Goal: Task Accomplishment & Management: Manage account settings

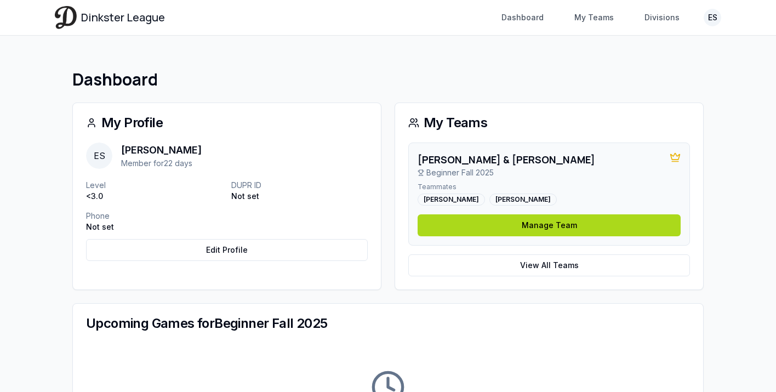
scroll to position [1, 0]
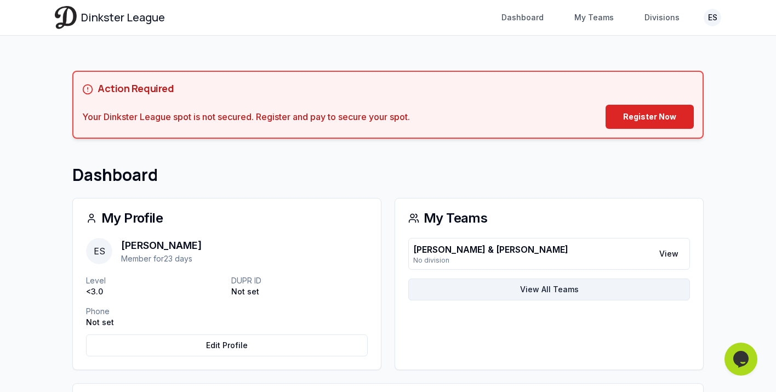
click at [530, 294] on link "View All Teams" at bounding box center [549, 289] width 282 height 22
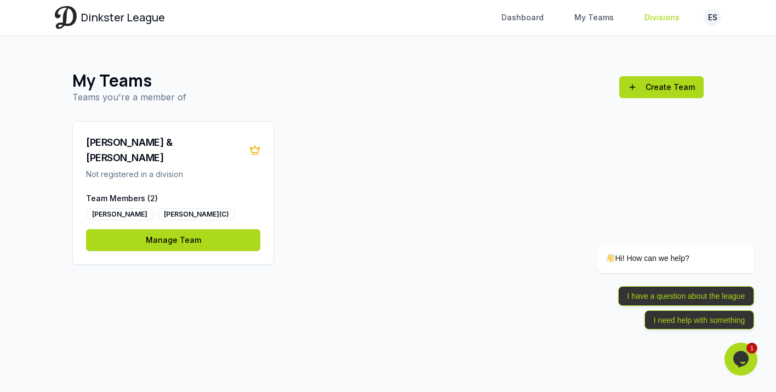
click at [667, 19] on link "Divisions" at bounding box center [662, 18] width 48 height 20
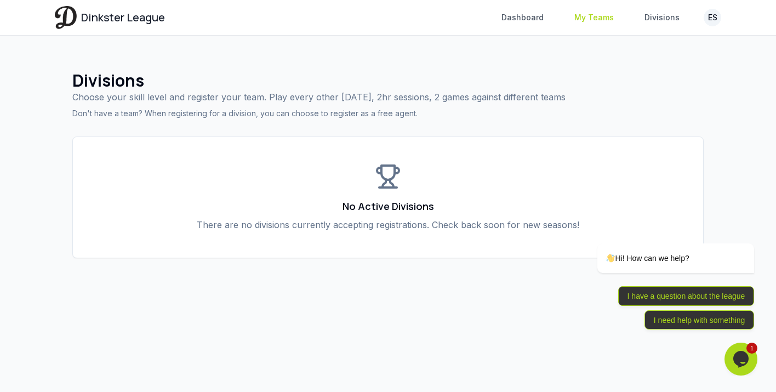
click at [584, 10] on link "My Teams" at bounding box center [594, 18] width 53 height 20
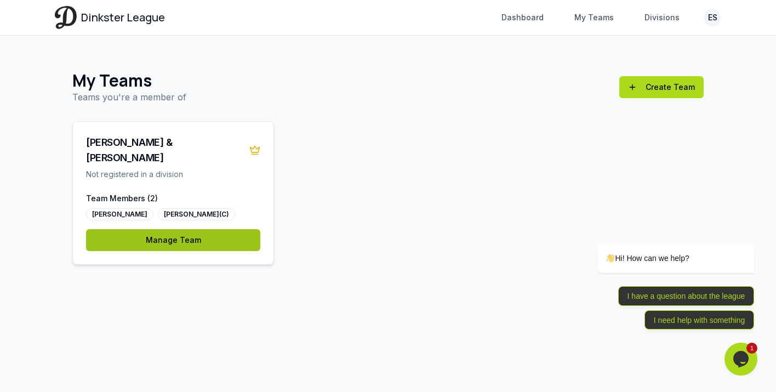
click at [176, 229] on link "Manage Team" at bounding box center [173, 240] width 174 height 22
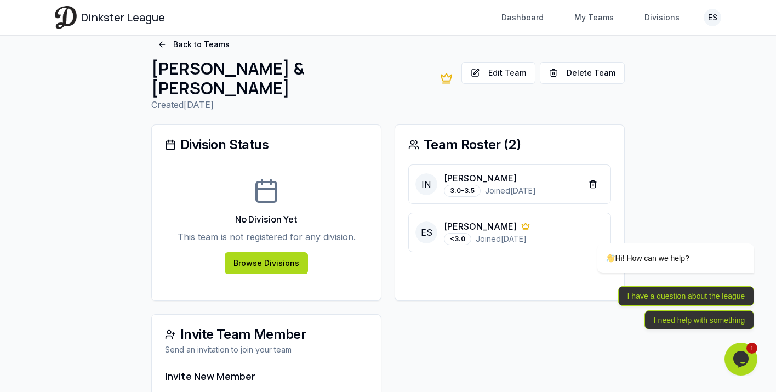
scroll to position [18, 0]
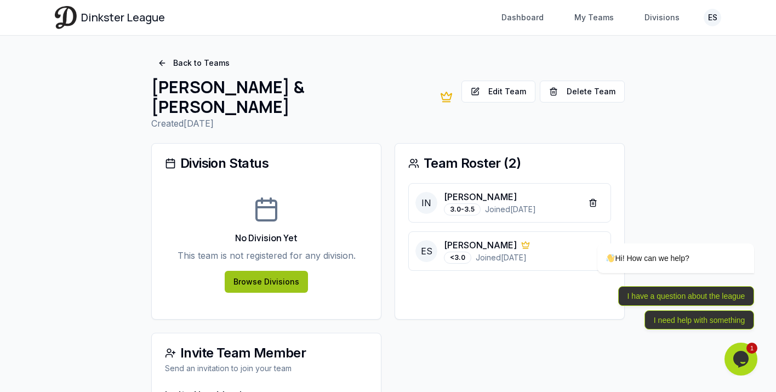
click at [272, 271] on link "Browse Divisions" at bounding box center [266, 282] width 83 height 22
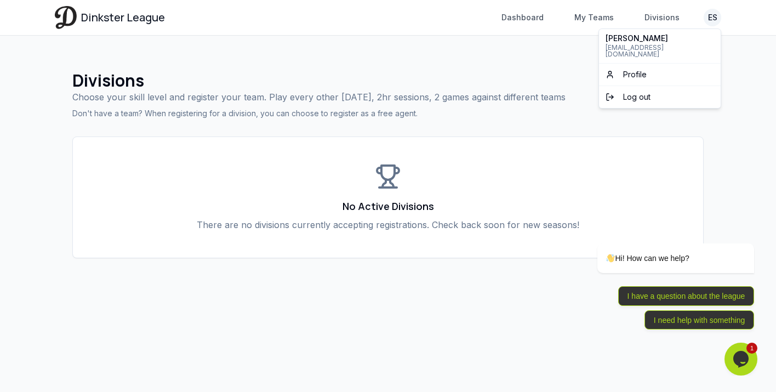
click at [716, 16] on html "Dinkster League Dashboard My Teams Divisions ES Toggle navigation menu Dashboar…" at bounding box center [388, 196] width 776 height 392
click at [637, 69] on span "Profile" at bounding box center [635, 74] width 24 height 11
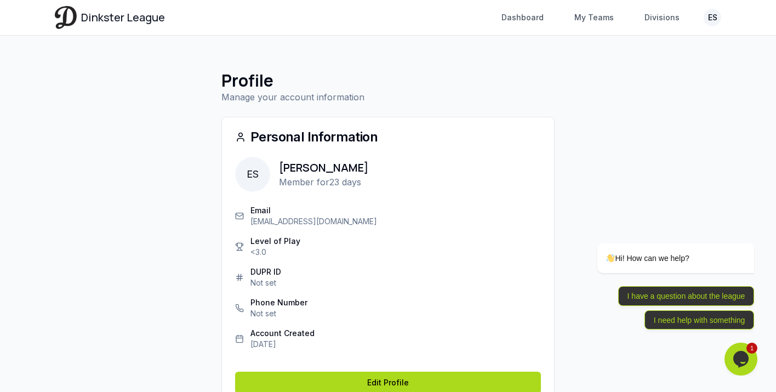
scroll to position [50, 0]
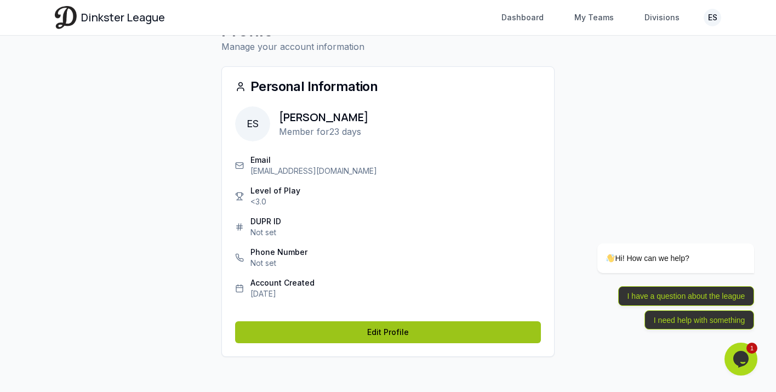
click at [336, 338] on link "Edit Profile" at bounding box center [388, 332] width 306 height 22
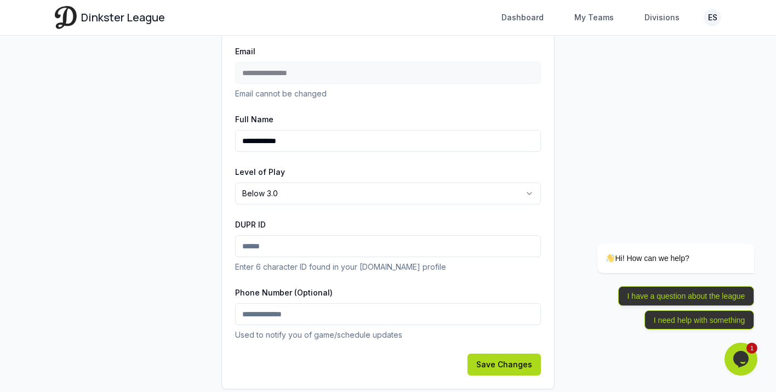
scroll to position [145, 0]
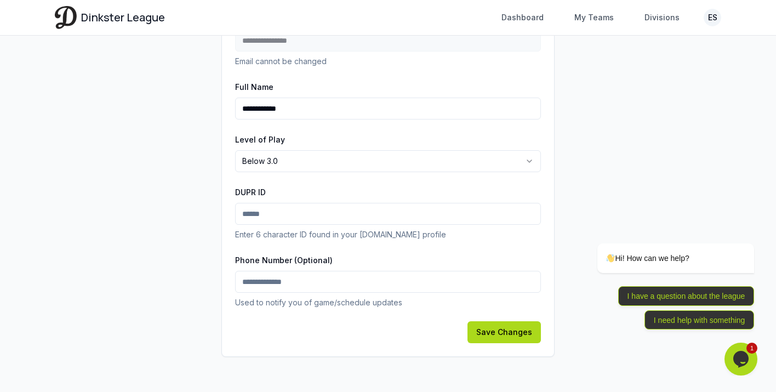
click at [259, 213] on input "DUPR ID" at bounding box center [388, 214] width 306 height 22
drag, startPoint x: 358, startPoint y: 236, endPoint x: 396, endPoint y: 235, distance: 37.8
click at [396, 235] on p "Enter 6 character ID found in your [DOMAIN_NAME] profile" at bounding box center [388, 234] width 306 height 11
click at [72, 139] on main "**********" at bounding box center [387, 141] width 701 height 501
click at [278, 282] on input "Phone Number (Optional)" at bounding box center [388, 282] width 306 height 22
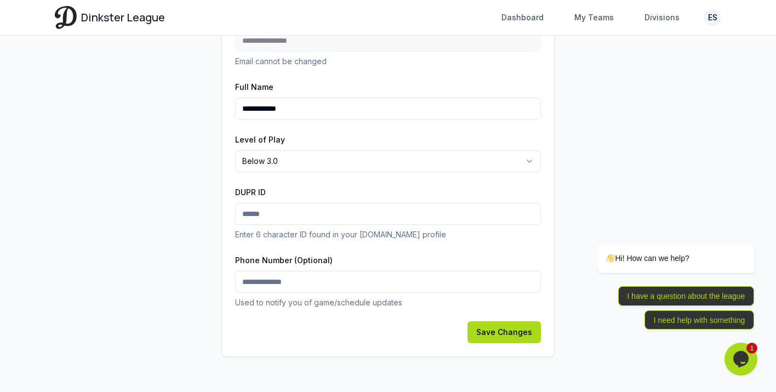
type input "**********"
click at [520, 332] on button "Save Changes" at bounding box center [503, 332] width 73 height 22
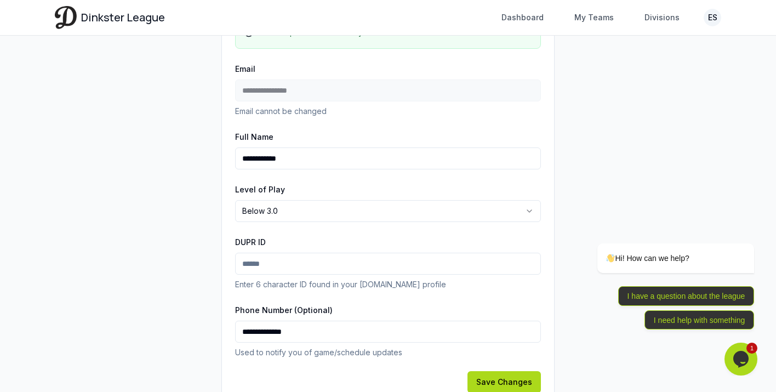
scroll to position [139, 0]
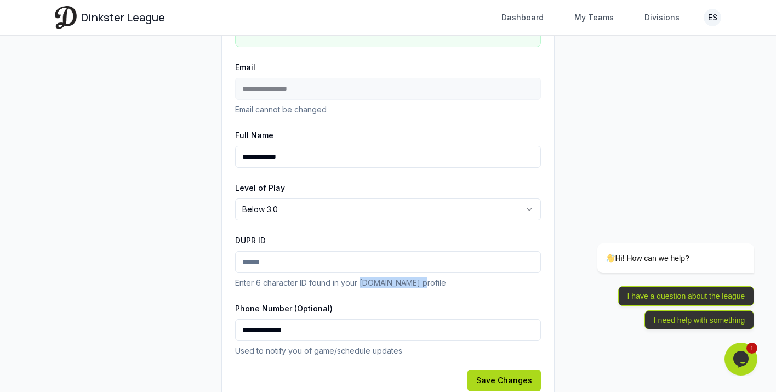
drag, startPoint x: 360, startPoint y: 281, endPoint x: 417, endPoint y: 279, distance: 57.5
click at [417, 279] on p "Enter 6 character ID found in your [DOMAIN_NAME] profile" at bounding box center [388, 282] width 306 height 11
click at [266, 257] on input "DUPR ID" at bounding box center [388, 262] width 306 height 22
paste input "******"
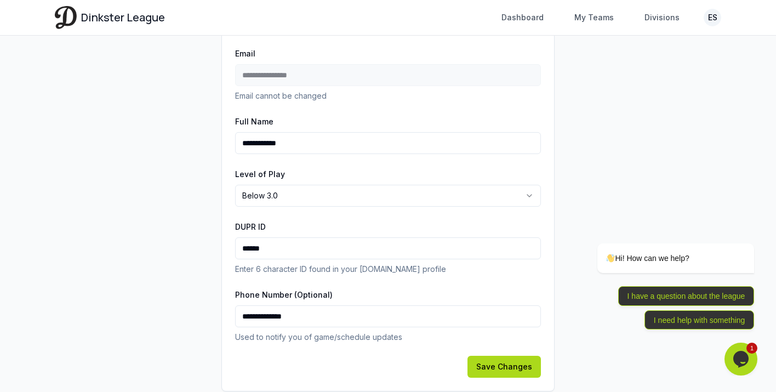
scroll to position [155, 0]
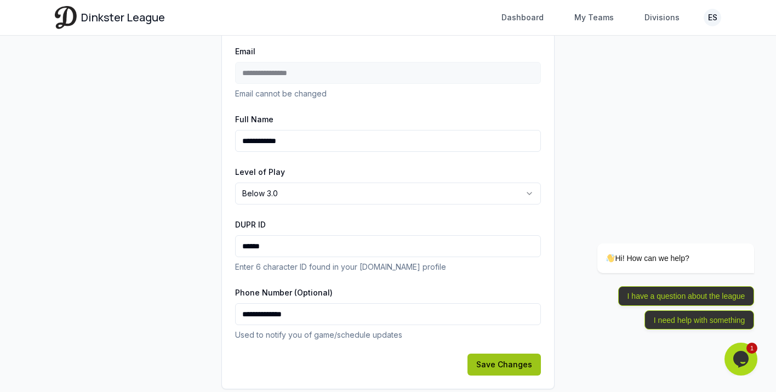
type input "******"
click at [511, 360] on button "Save Changes" at bounding box center [503, 364] width 73 height 22
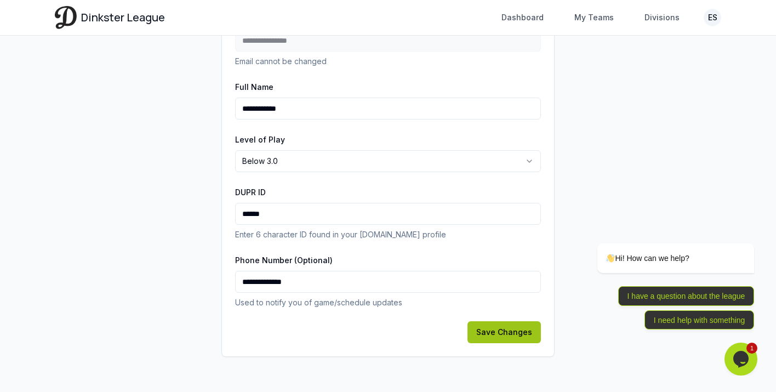
click at [498, 335] on button "Save Changes" at bounding box center [503, 332] width 73 height 22
click at [500, 335] on button "Save Changes" at bounding box center [503, 332] width 73 height 22
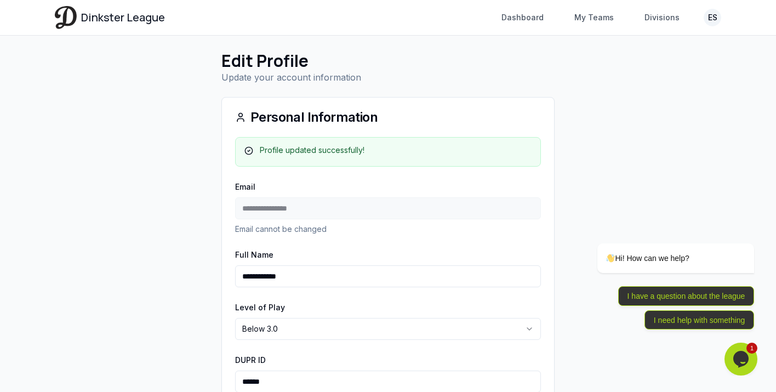
scroll to position [0, 0]
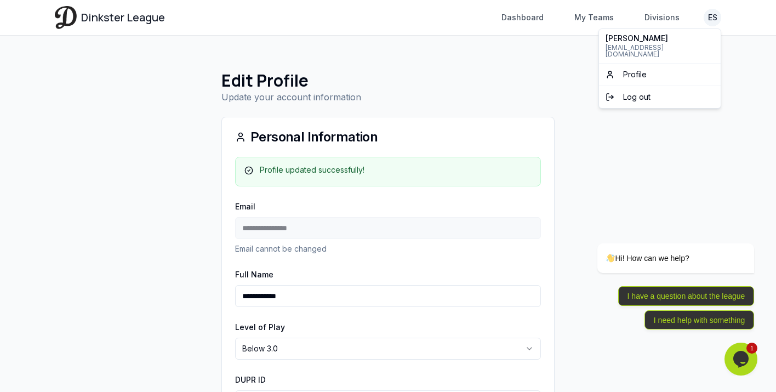
click at [712, 17] on html "**********" at bounding box center [388, 289] width 776 height 579
click at [642, 69] on span "Profile" at bounding box center [635, 74] width 24 height 11
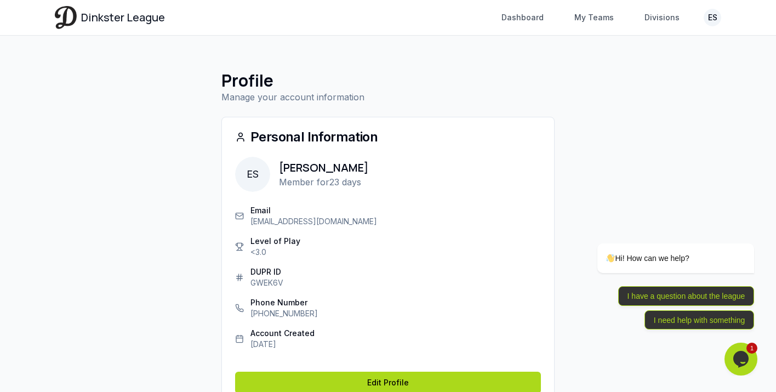
click at [77, 18] on link "Dinkster League" at bounding box center [110, 17] width 110 height 22
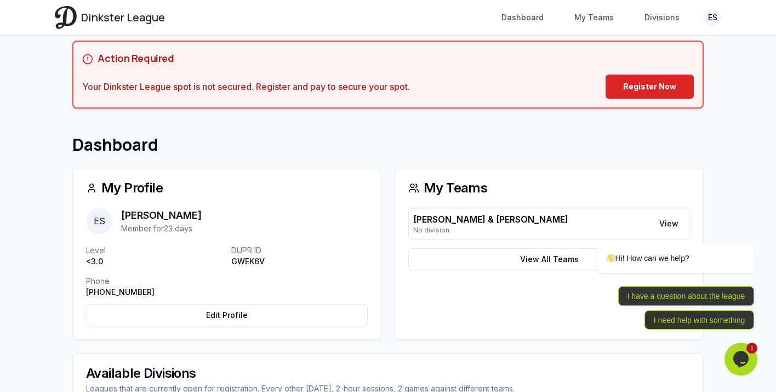
scroll to position [31, 0]
click at [677, 79] on link "Register Now" at bounding box center [649, 86] width 88 height 24
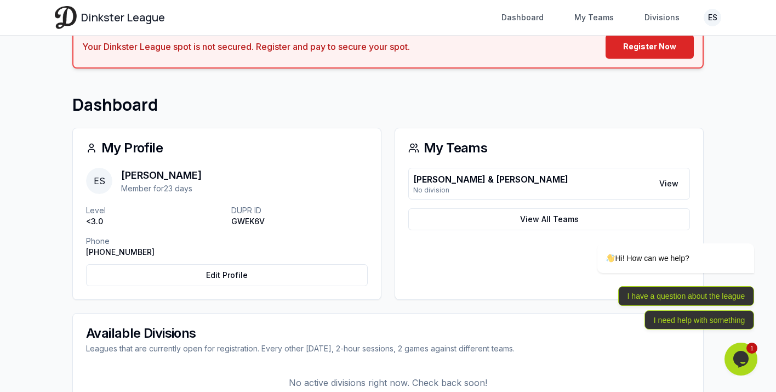
scroll to position [65, 0]
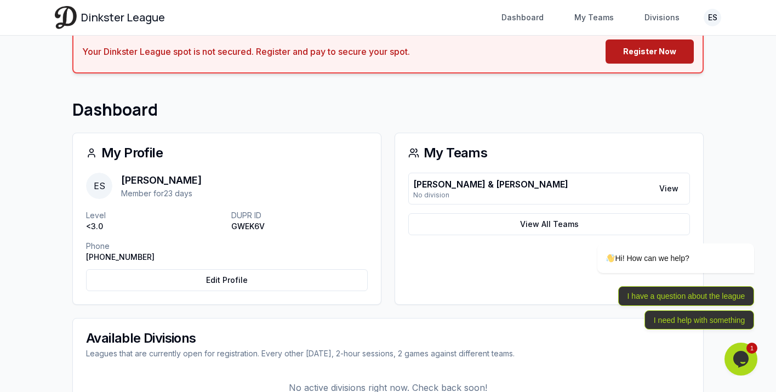
click at [636, 51] on link "Register Now" at bounding box center [649, 51] width 88 height 24
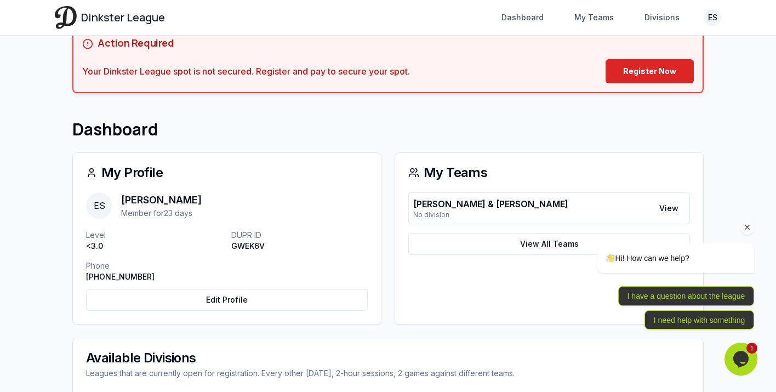
scroll to position [47, 0]
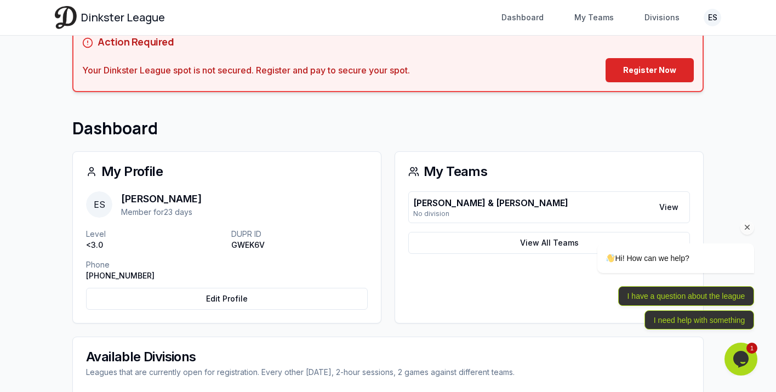
click at [670, 211] on div "Hi! How can we help? I have a question about the league I need help with someth…" at bounding box center [660, 238] width 197 height 193
